Goal: Task Accomplishment & Management: Use online tool/utility

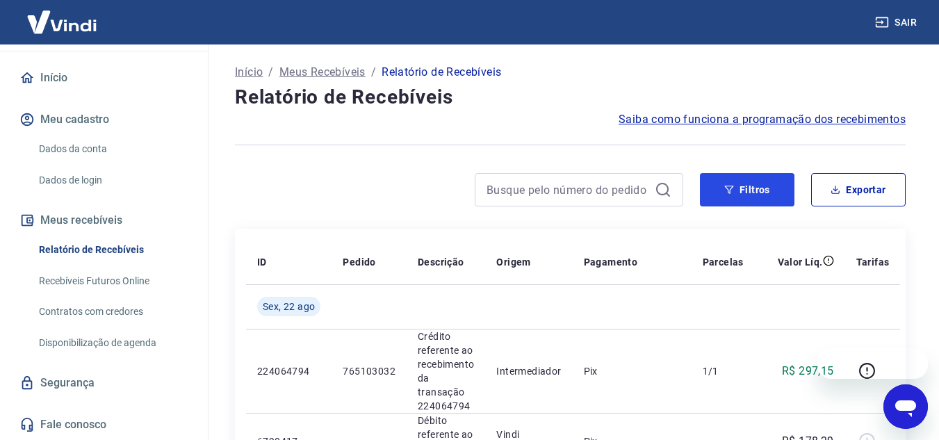
click at [704, 193] on button "Filtros" at bounding box center [747, 189] width 95 height 33
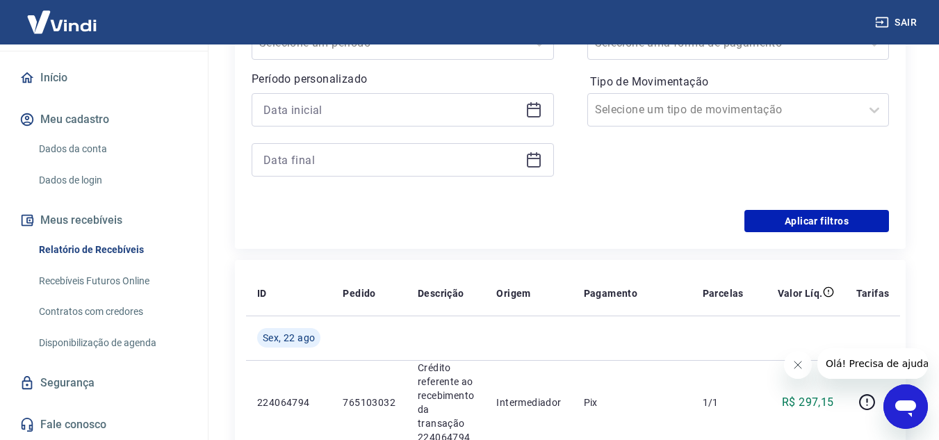
scroll to position [278, 0]
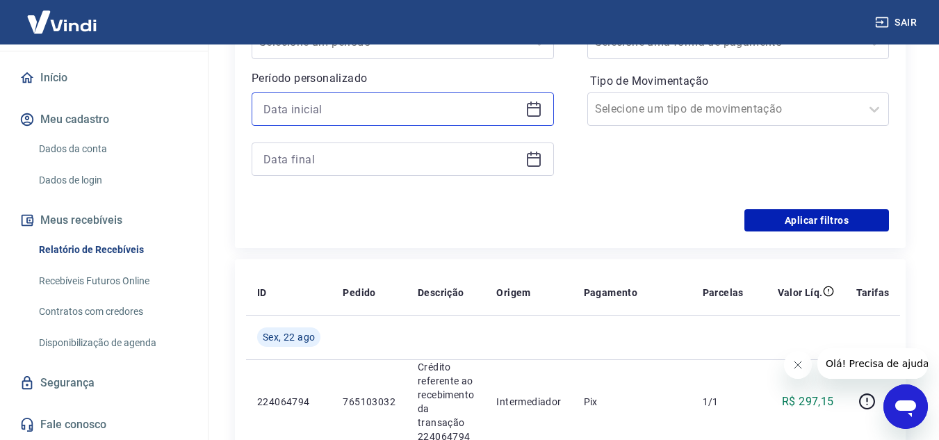
click at [349, 114] on input at bounding box center [391, 109] width 256 height 21
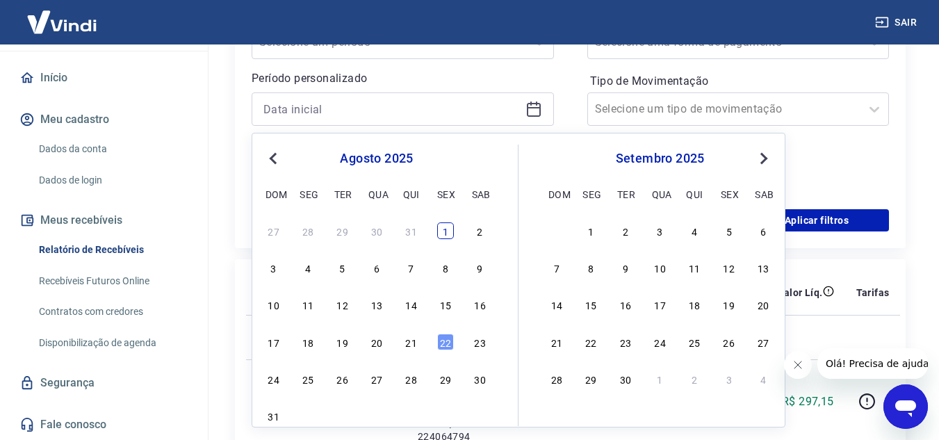
click at [448, 233] on div "1" at bounding box center [445, 230] width 17 height 17
type input "01/08/2025"
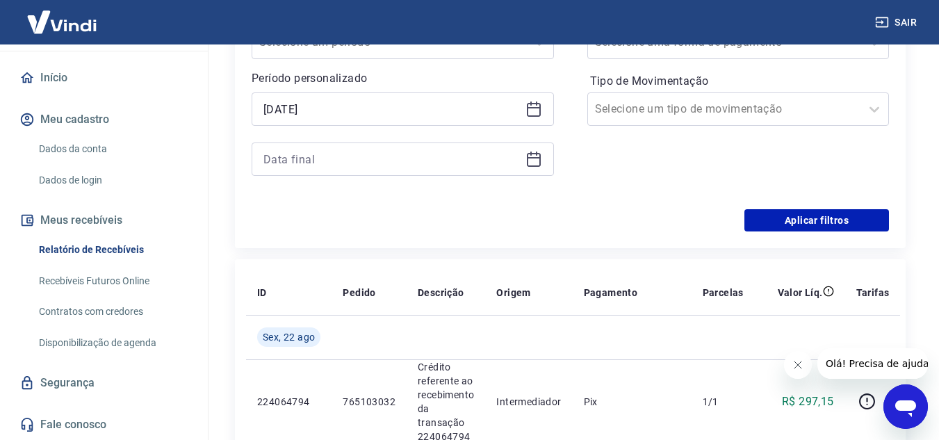
click at [524, 164] on div at bounding box center [403, 158] width 302 height 33
click at [532, 160] on icon at bounding box center [533, 159] width 17 height 17
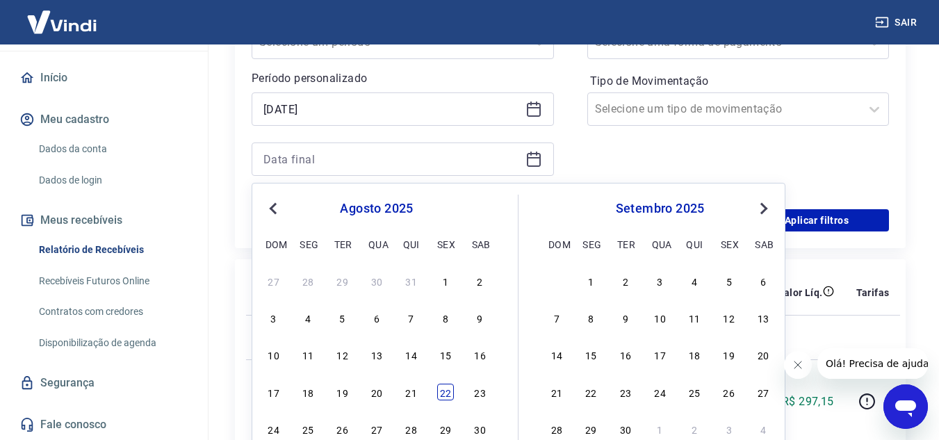
click at [443, 392] on div "22" at bounding box center [445, 392] width 17 height 17
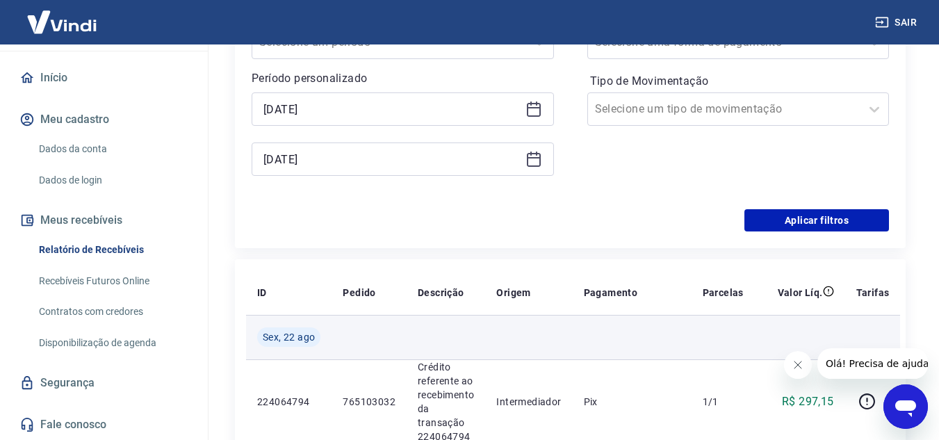
type input "22/08/2025"
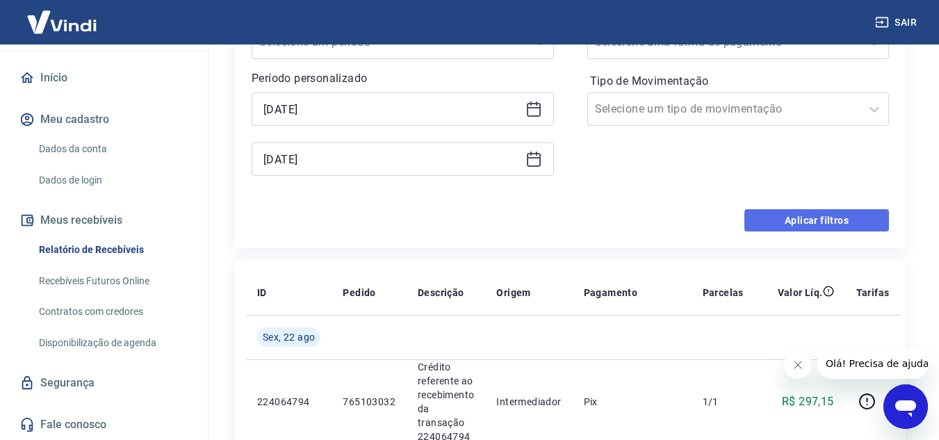
click at [789, 227] on button "Aplicar filtros" at bounding box center [816, 220] width 145 height 22
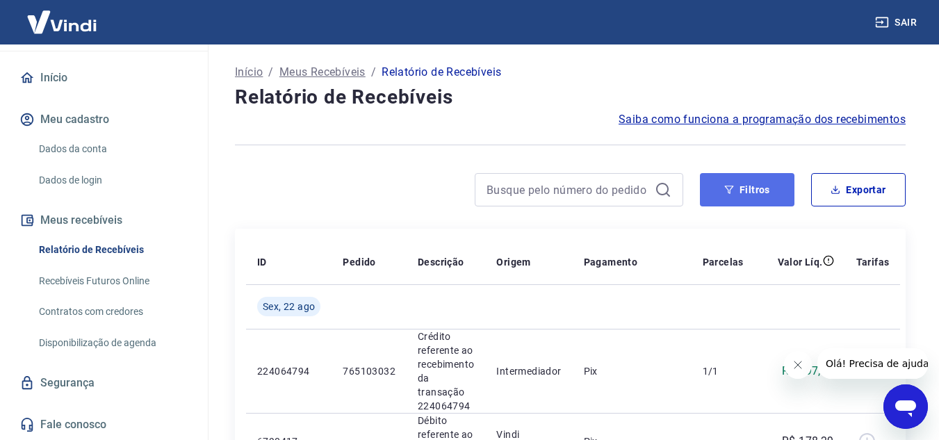
click at [746, 190] on button "Filtros" at bounding box center [747, 189] width 95 height 33
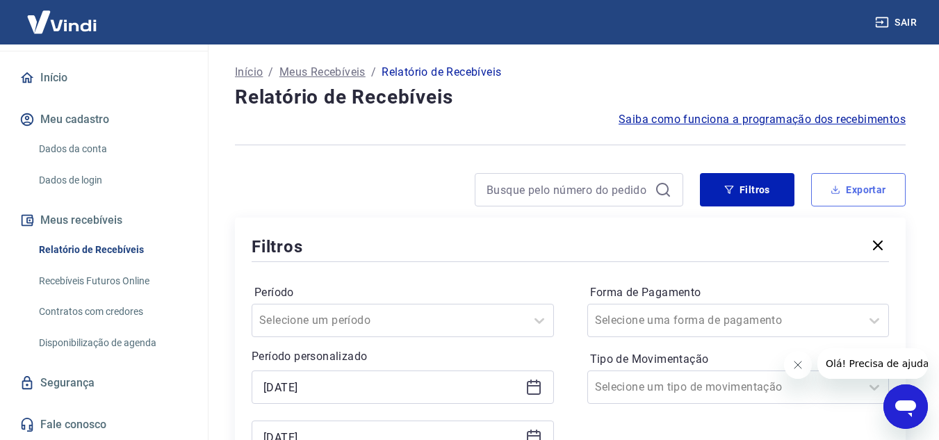
click at [821, 183] on button "Exportar" at bounding box center [858, 189] width 95 height 33
type input "01/08/2025"
type input "22/08/2025"
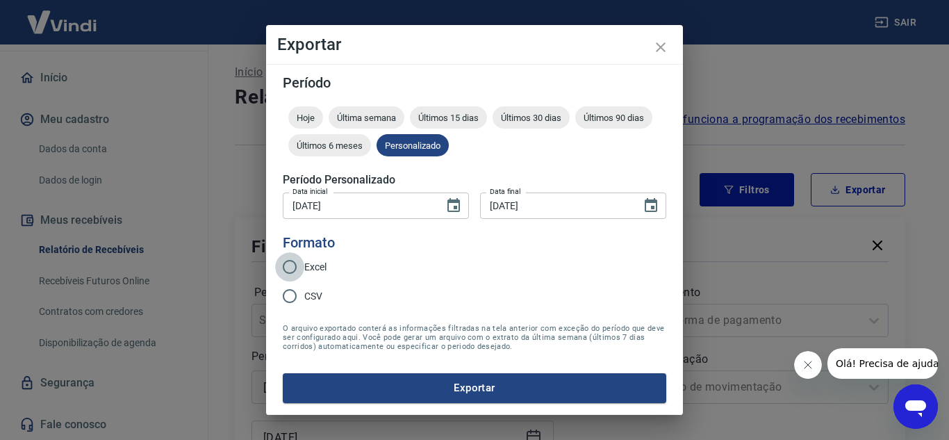
click at [298, 268] on input "Excel" at bounding box center [289, 266] width 29 height 29
radio input "true"
click at [469, 390] on button "Exportar" at bounding box center [475, 387] width 384 height 29
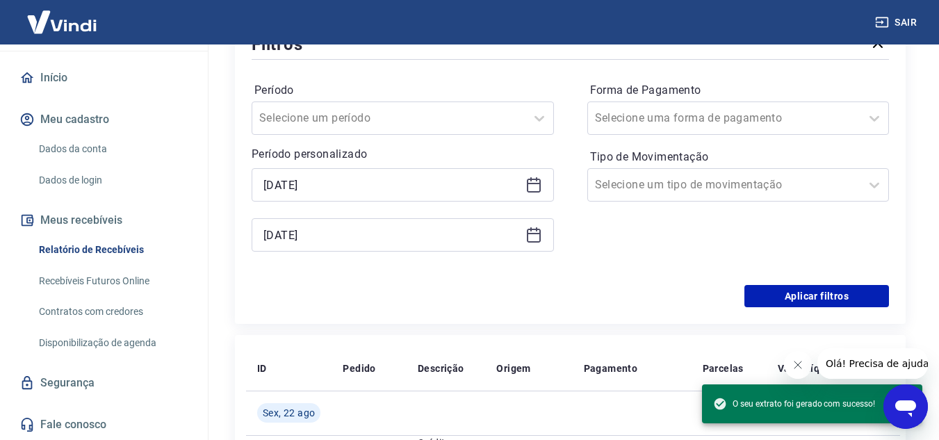
scroll to position [208, 0]
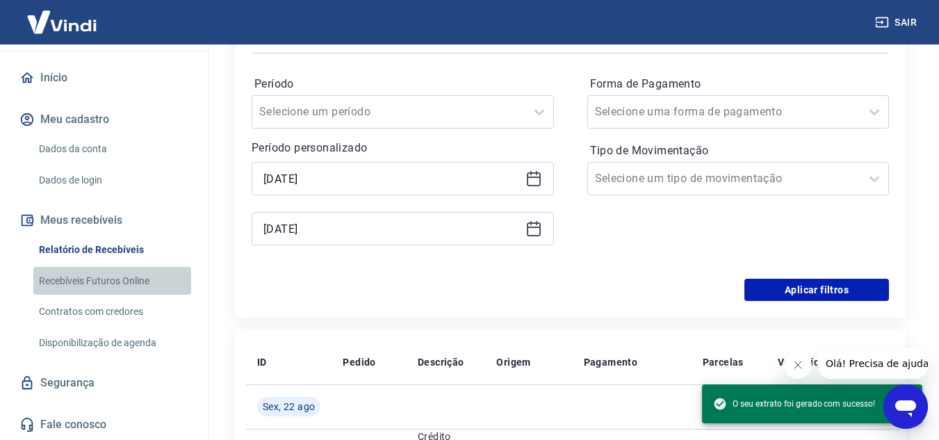
click at [114, 282] on link "Recebíveis Futuros Online" at bounding box center [112, 281] width 158 height 28
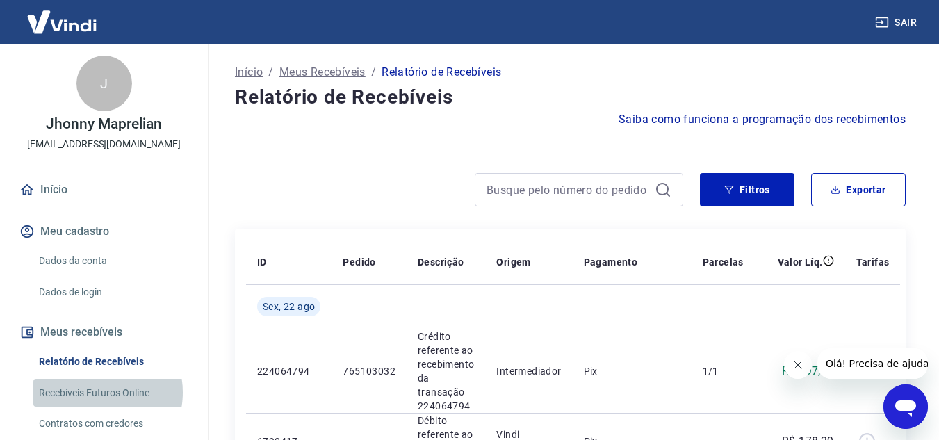
click at [90, 392] on link "Recebíveis Futuros Online" at bounding box center [112, 393] width 158 height 28
